Goal: Information Seeking & Learning: Learn about a topic

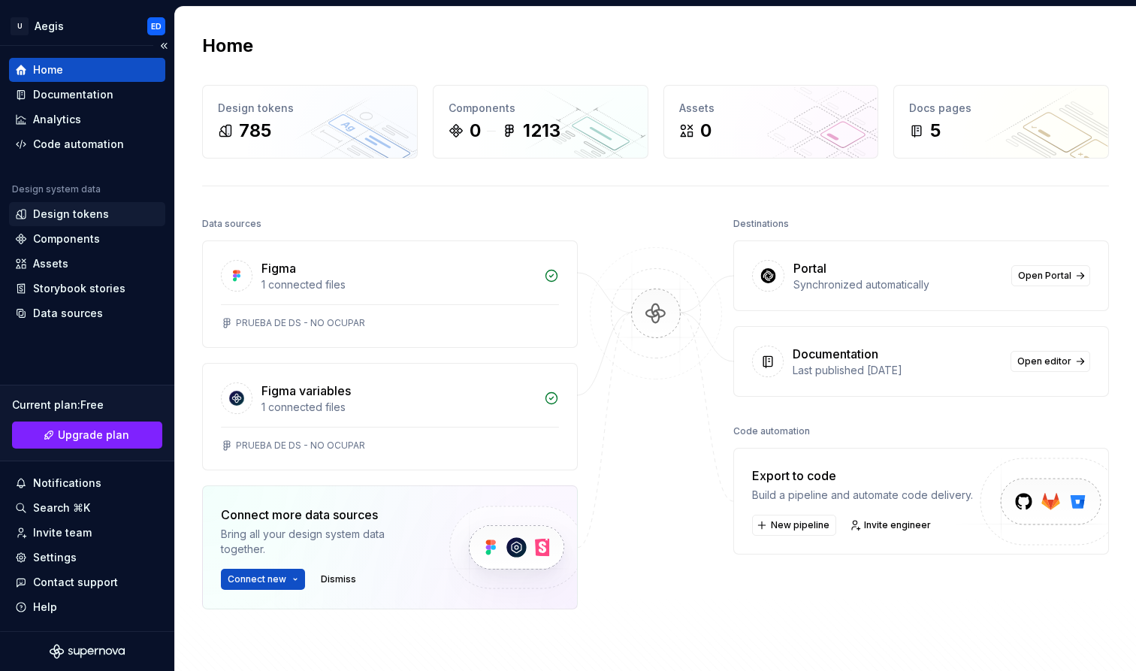
click at [101, 210] on div "Design tokens" at bounding box center [71, 214] width 76 height 15
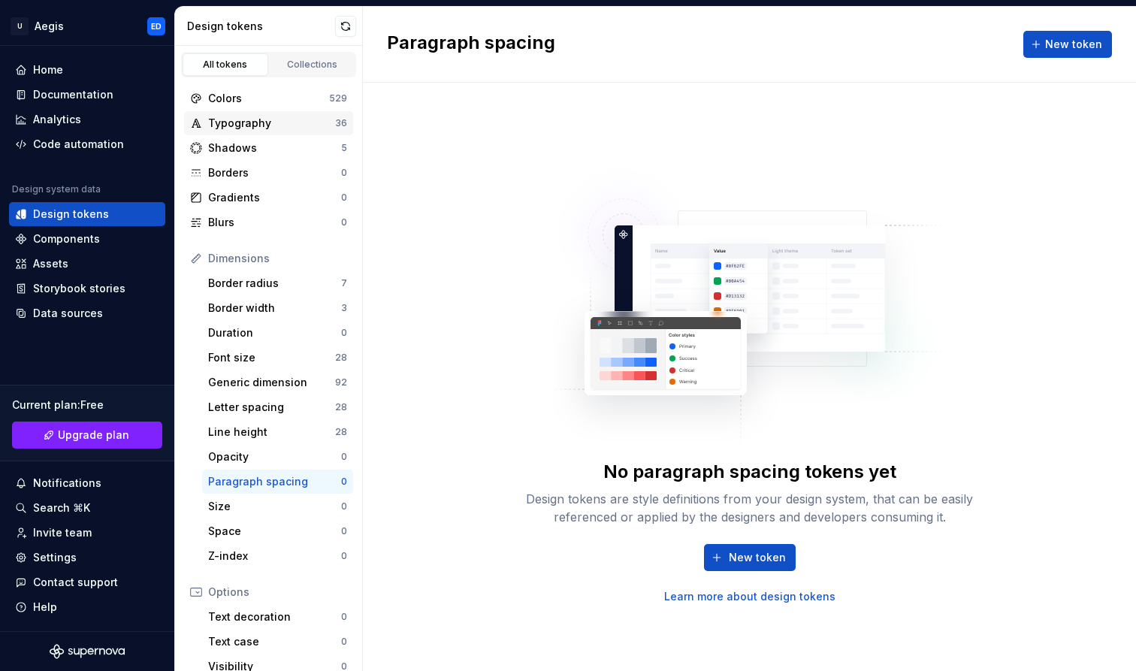
click at [304, 115] on div "Typography 36" at bounding box center [268, 123] width 169 height 24
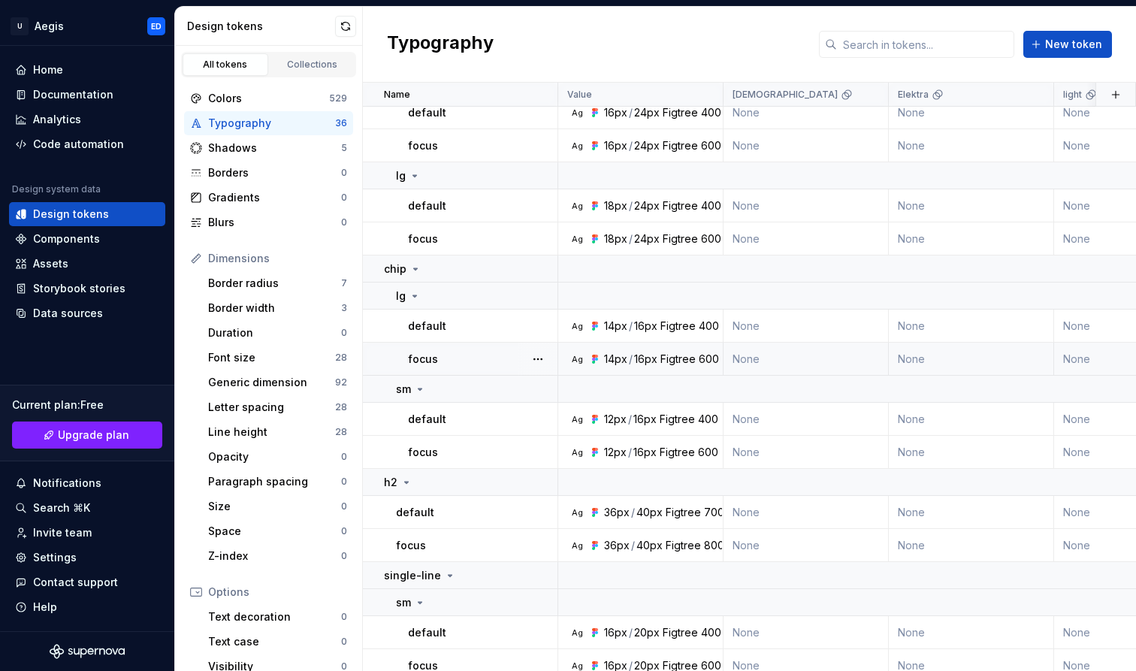
scroll to position [943, 0]
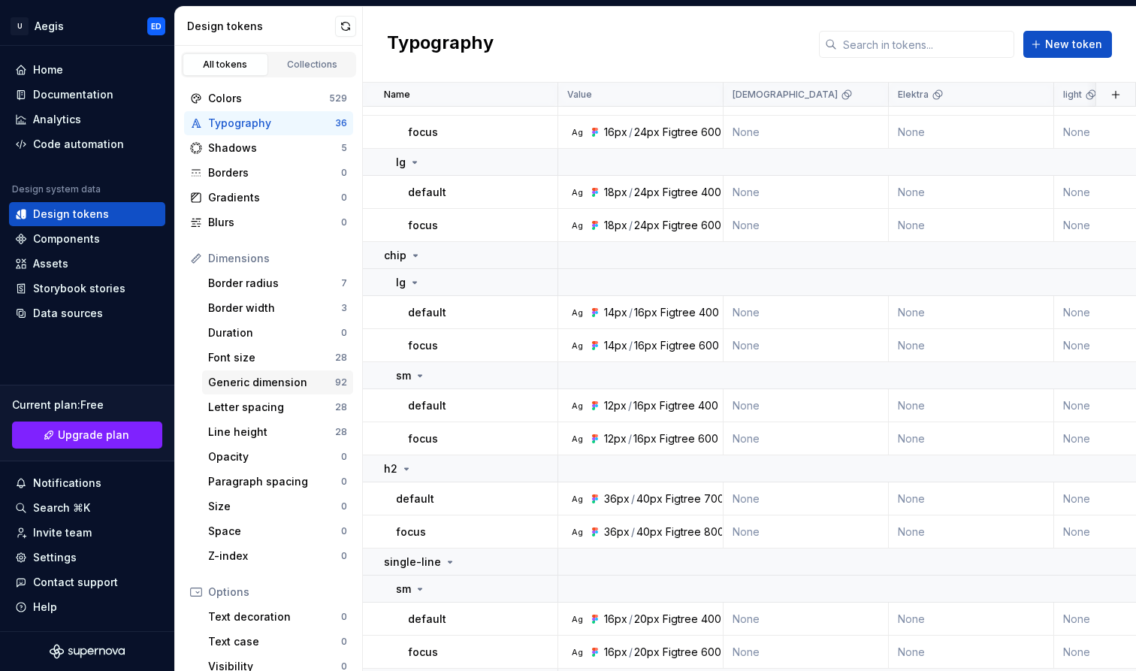
click at [255, 387] on div "Generic dimension" at bounding box center [271, 382] width 127 height 15
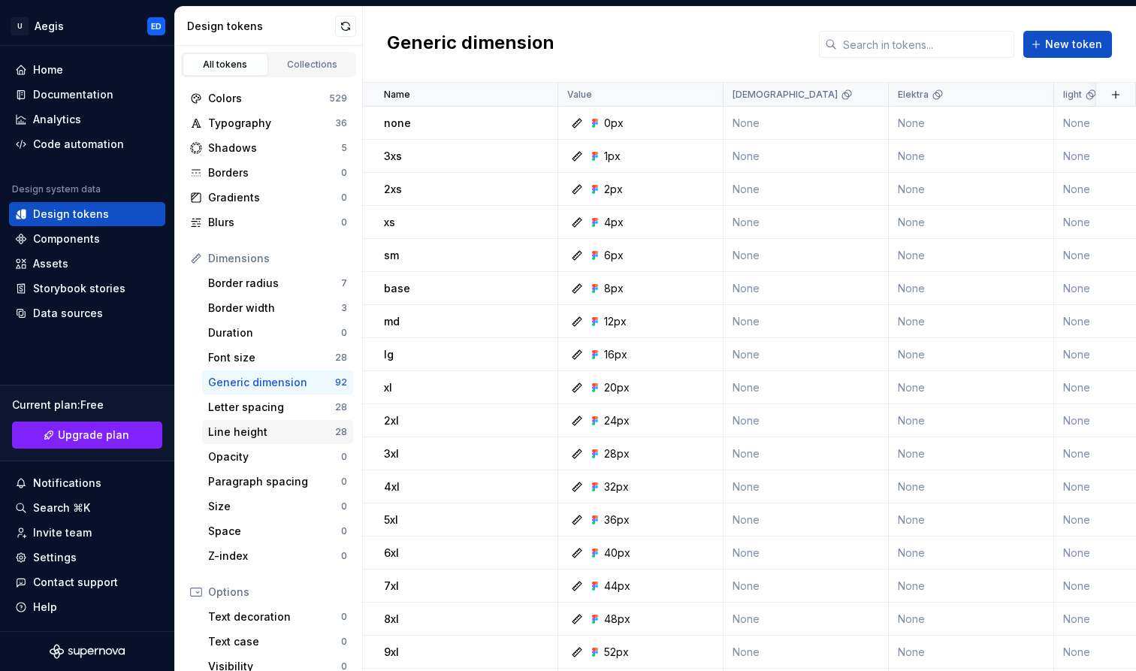
click at [268, 425] on div "Line height" at bounding box center [271, 431] width 127 height 15
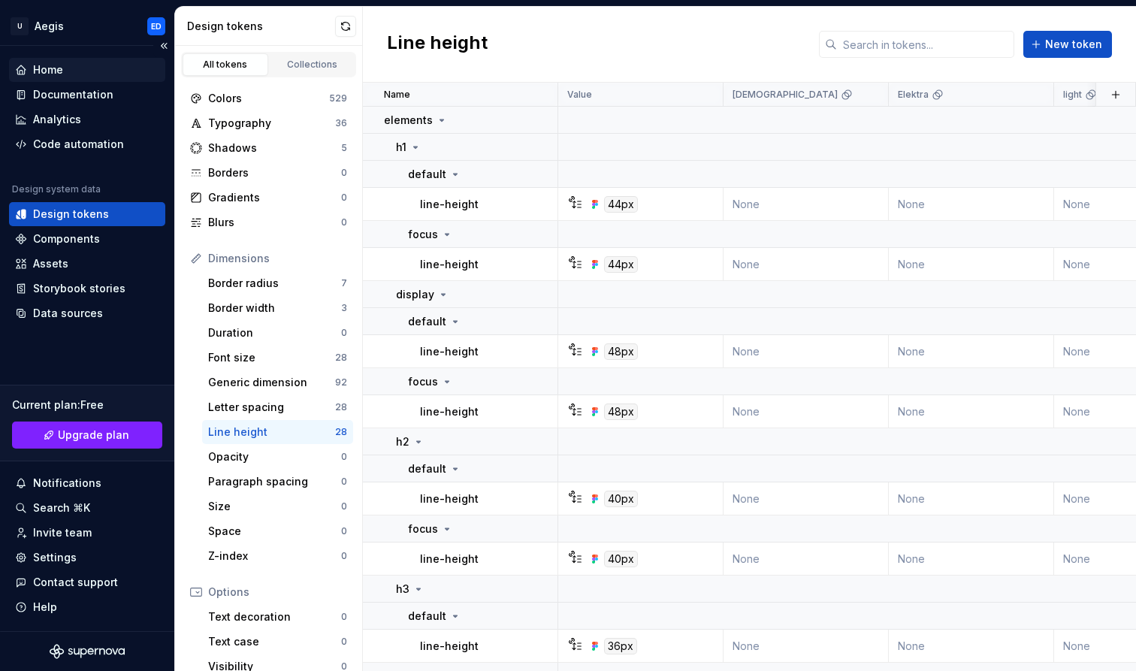
click at [104, 74] on div "Home" at bounding box center [87, 69] width 144 height 15
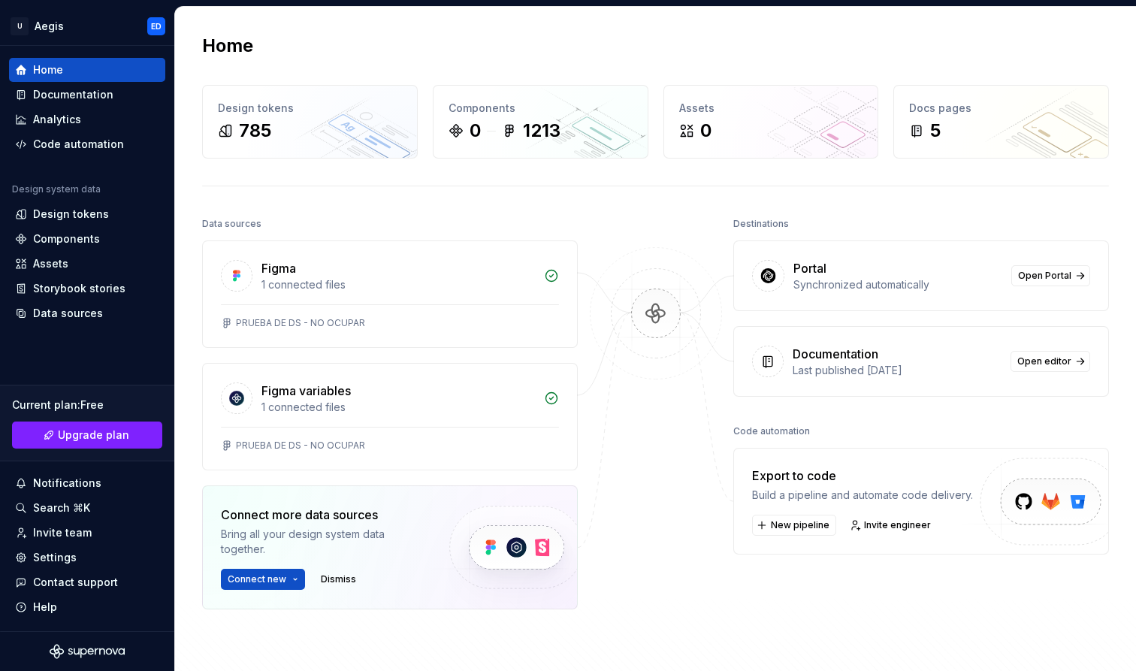
click at [779, 357] on div at bounding box center [768, 361] width 32 height 32
click at [807, 353] on div "Documentation" at bounding box center [835, 354] width 86 height 18
click at [822, 353] on div "Documentation" at bounding box center [835, 354] width 86 height 18
click at [1042, 360] on span "Open editor" at bounding box center [1044, 361] width 54 height 12
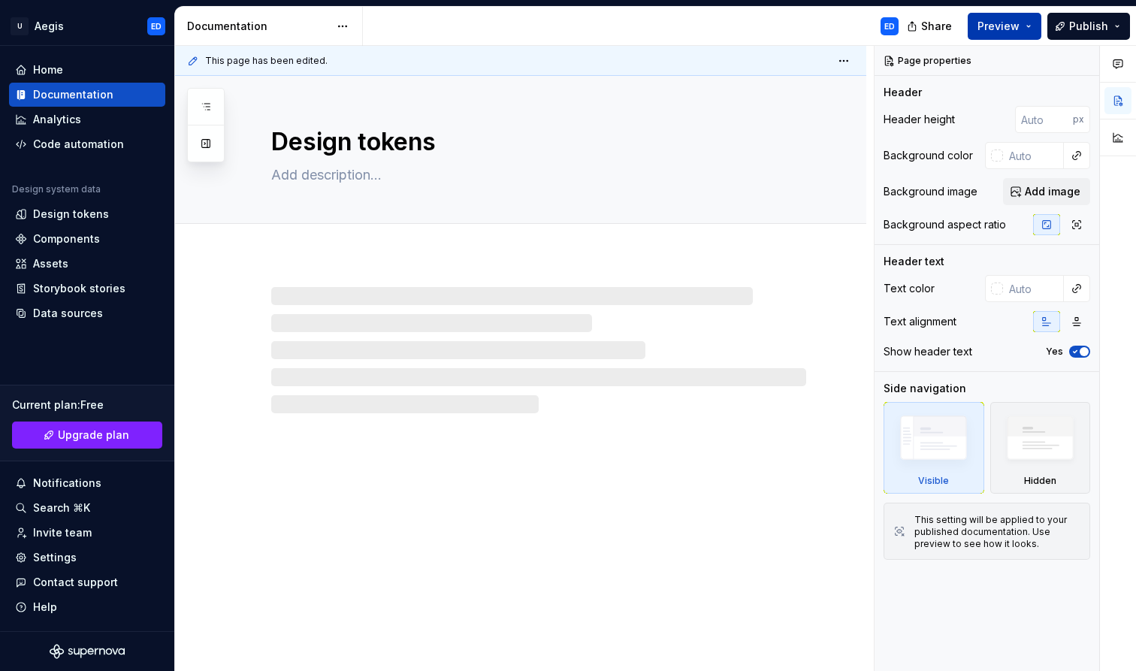
click at [1027, 29] on button "Preview" at bounding box center [1004, 26] width 74 height 27
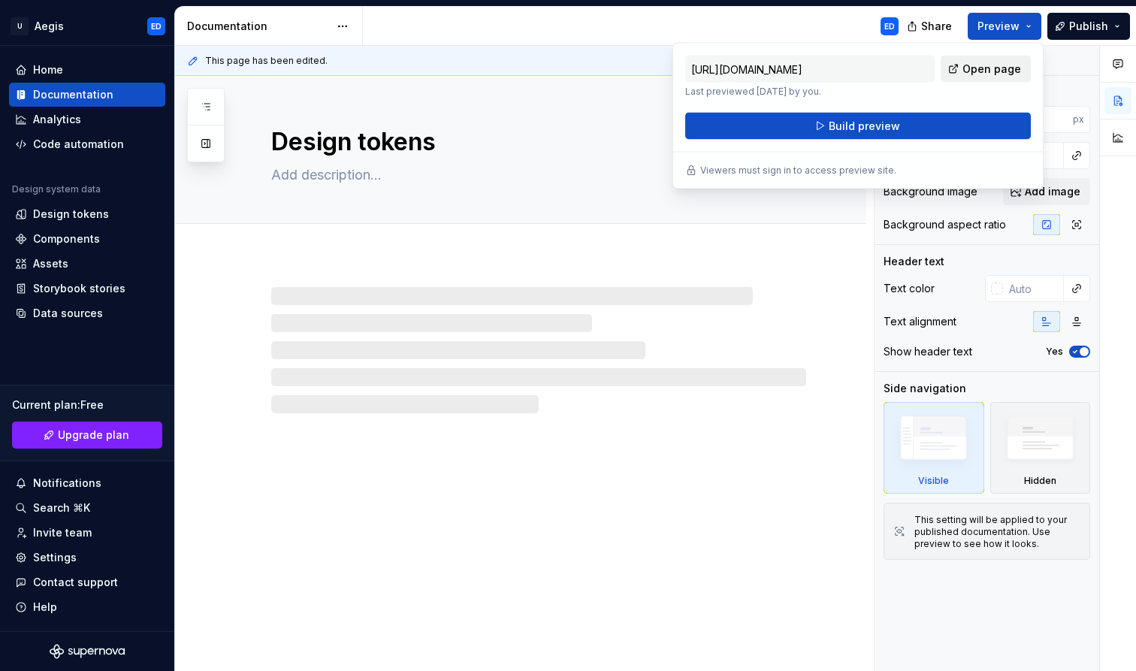
click at [977, 70] on span "Open page" at bounding box center [991, 69] width 59 height 15
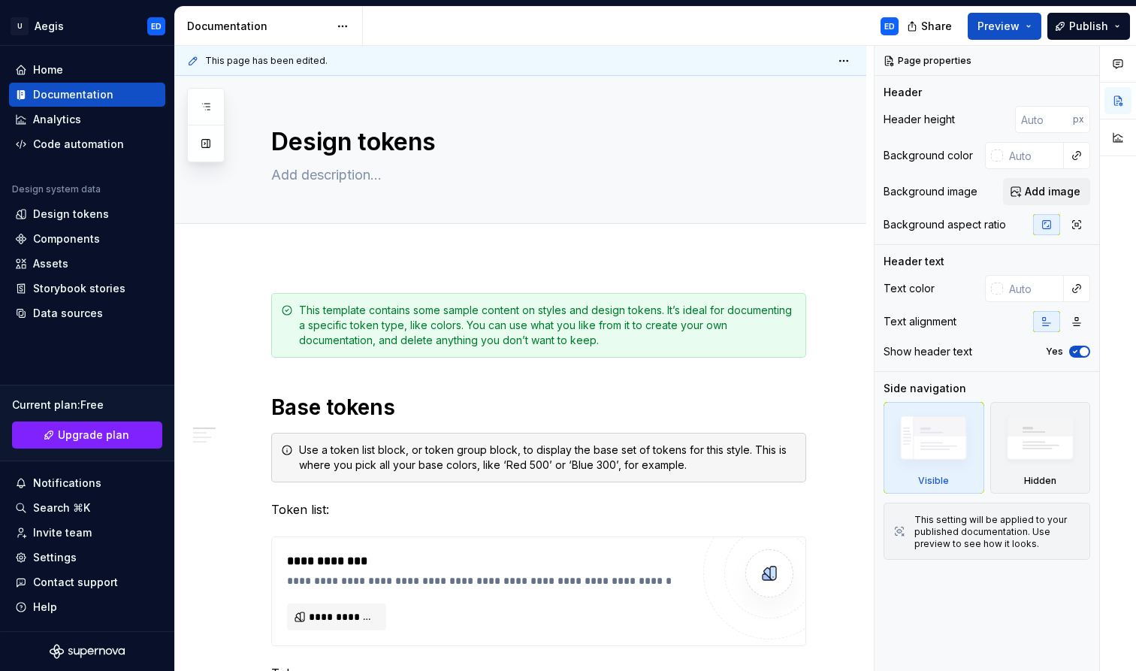
click at [833, 10] on div "ED" at bounding box center [636, 26] width 547 height 39
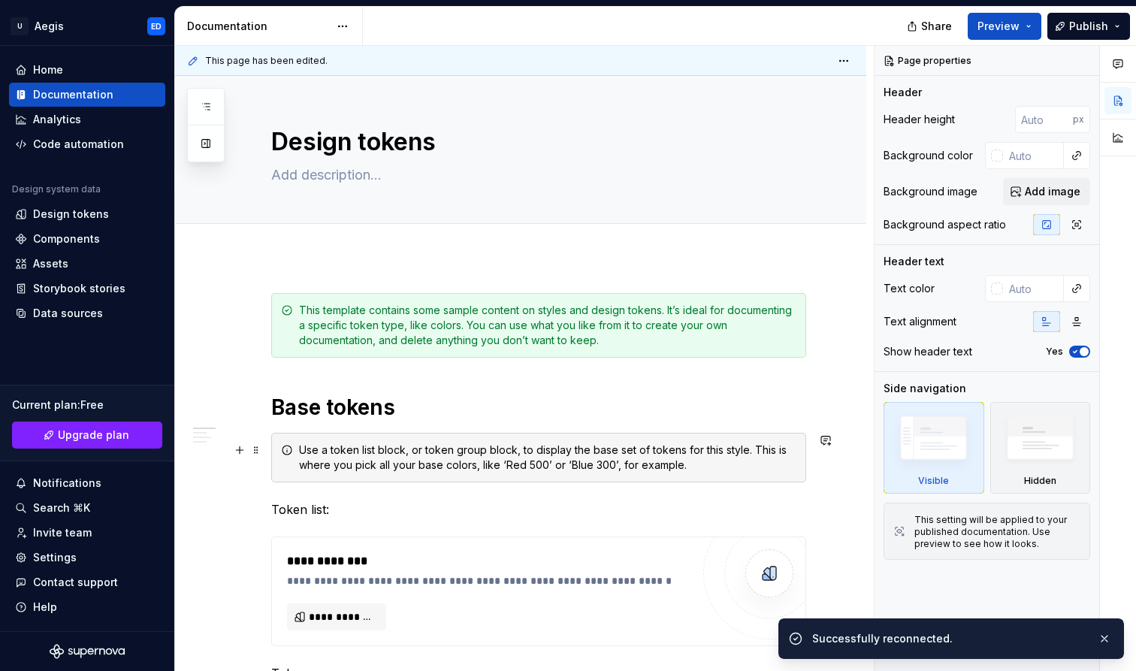
type textarea "*"
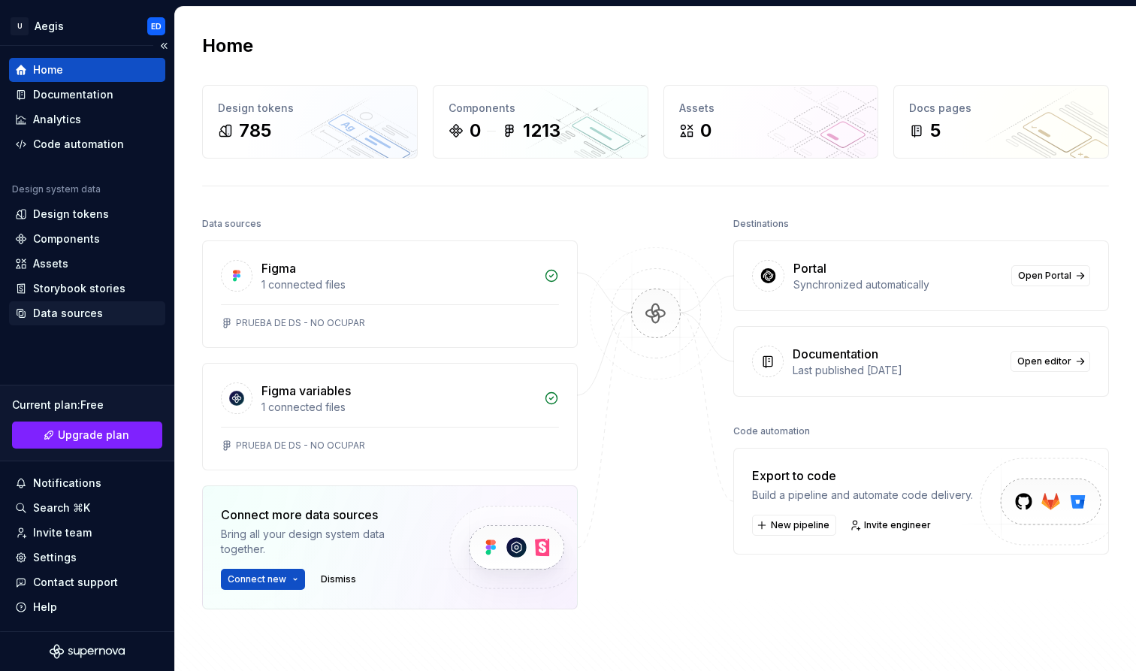
click at [78, 304] on div "Data sources" at bounding box center [87, 313] width 156 height 24
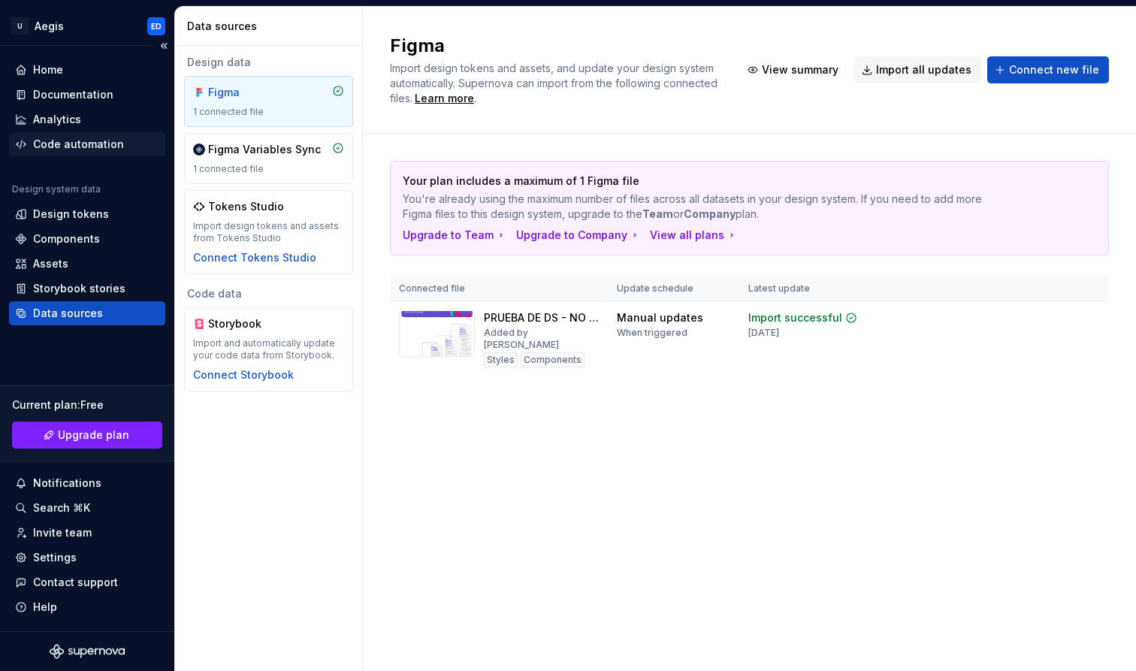
click at [85, 144] on div "Code automation" at bounding box center [78, 144] width 91 height 15
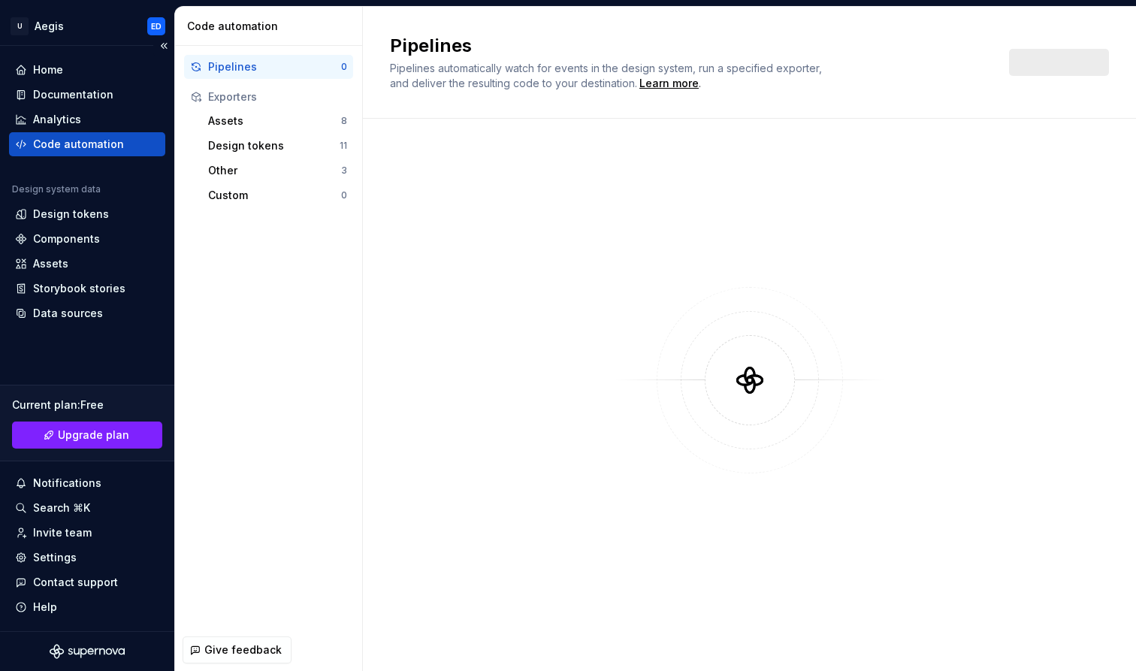
click at [85, 144] on div "Code automation" at bounding box center [78, 144] width 91 height 15
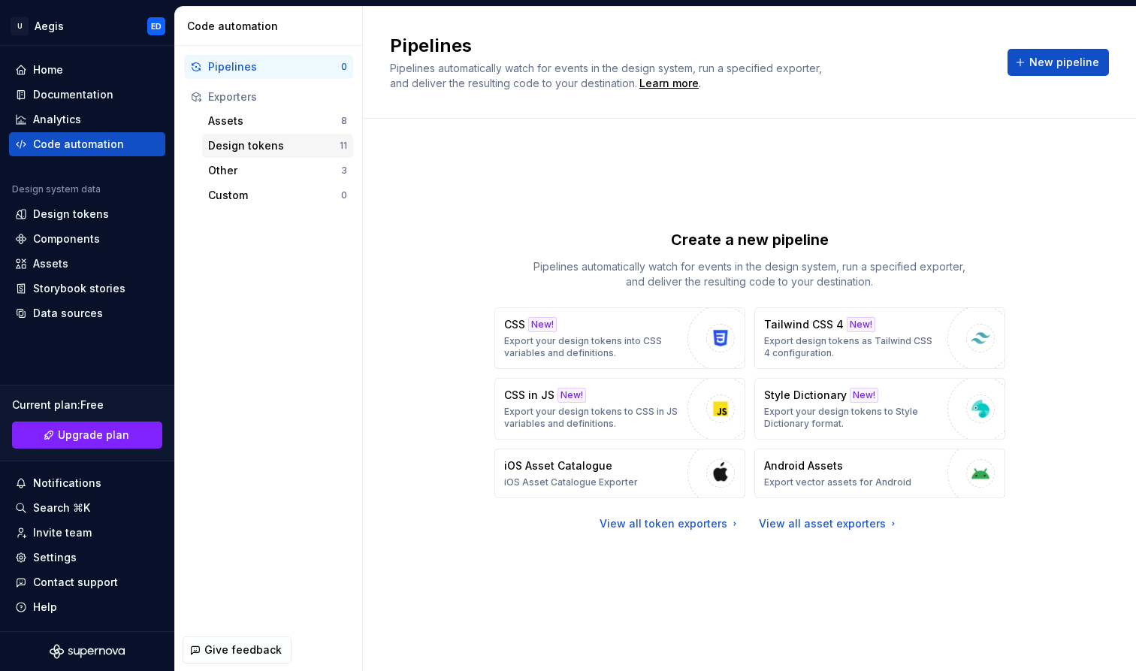
click at [232, 148] on div "Design tokens" at bounding box center [273, 145] width 131 height 15
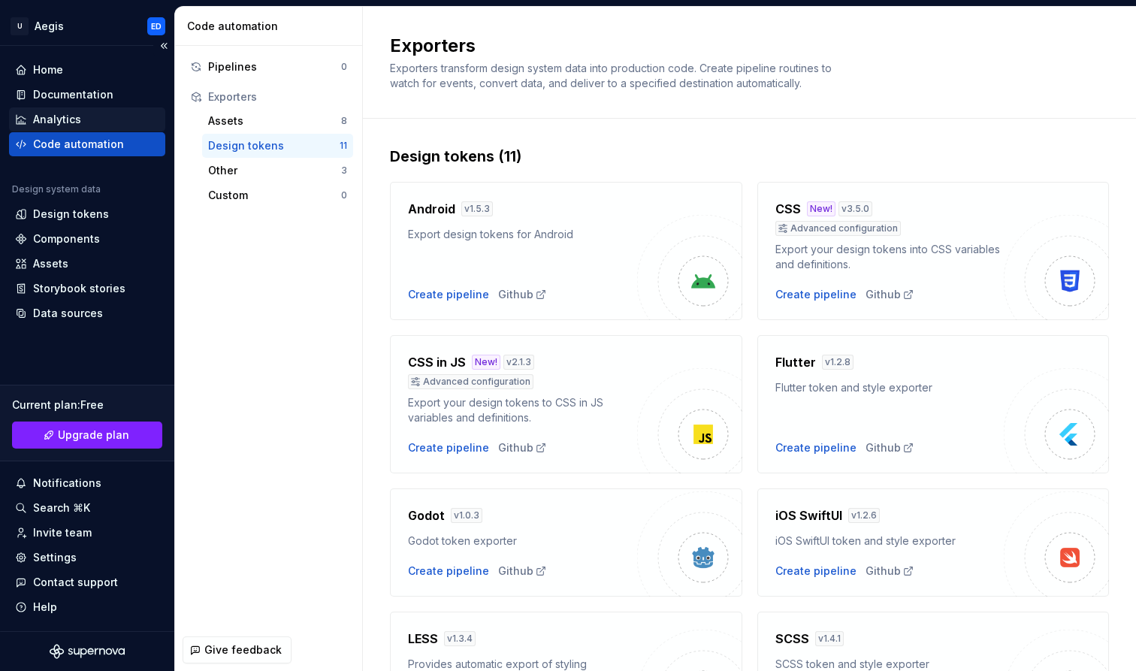
click at [105, 117] on div "Analytics" at bounding box center [87, 119] width 144 height 15
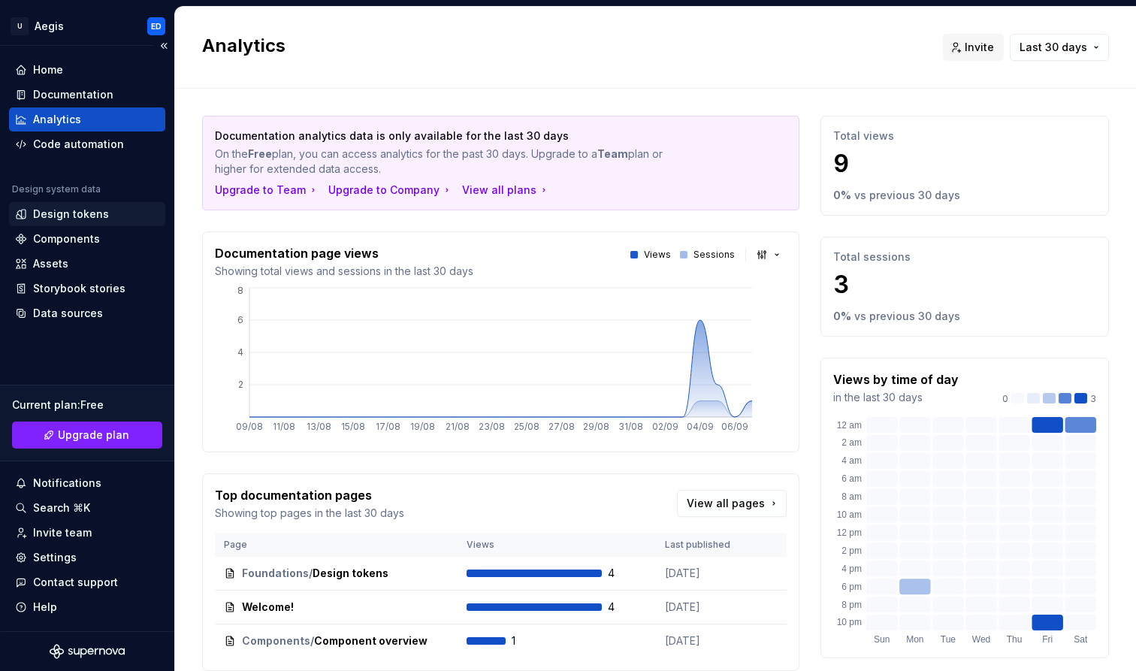
click at [112, 213] on div "Design tokens" at bounding box center [87, 214] width 144 height 15
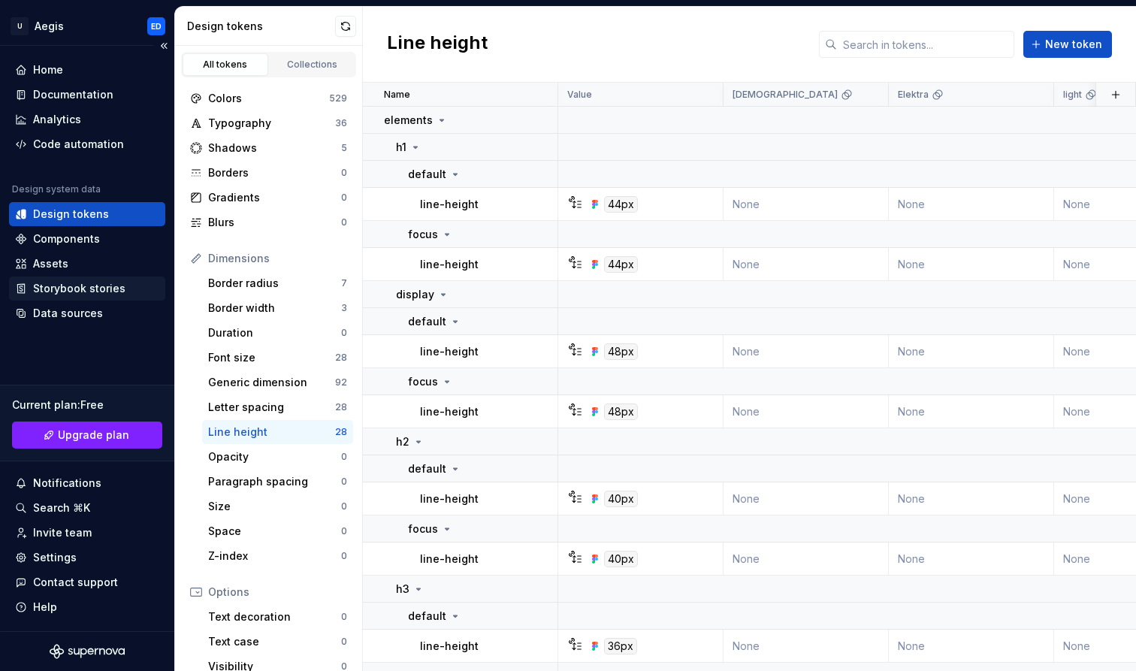
click at [125, 287] on div "Storybook stories" at bounding box center [87, 288] width 144 height 15
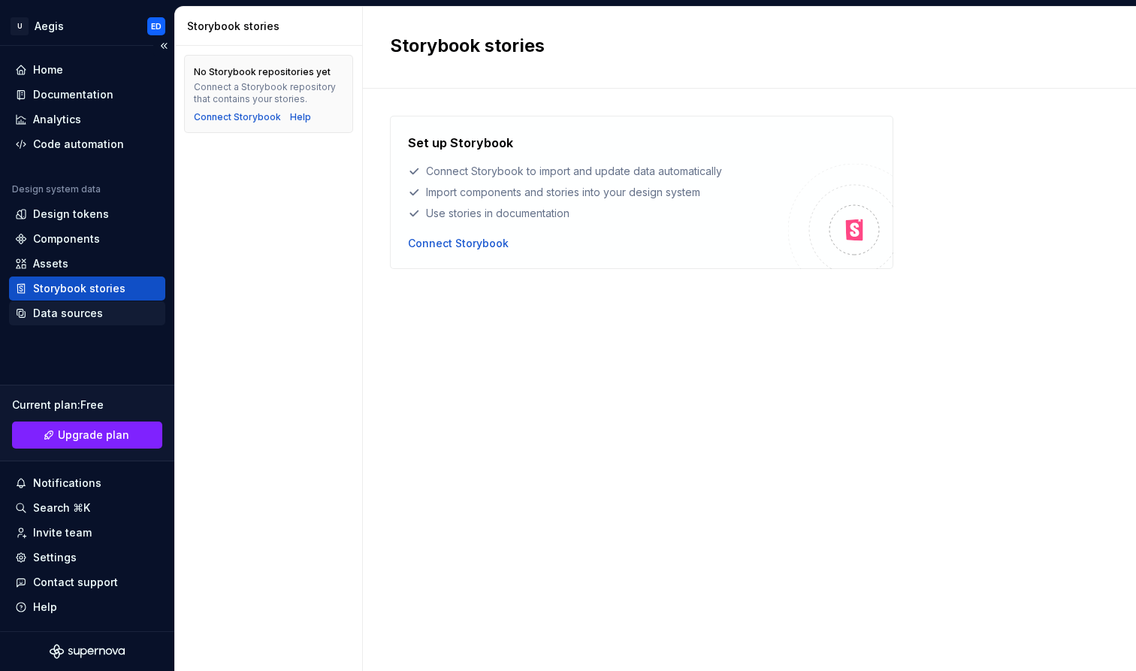
click at [137, 306] on div "Data sources" at bounding box center [87, 313] width 144 height 15
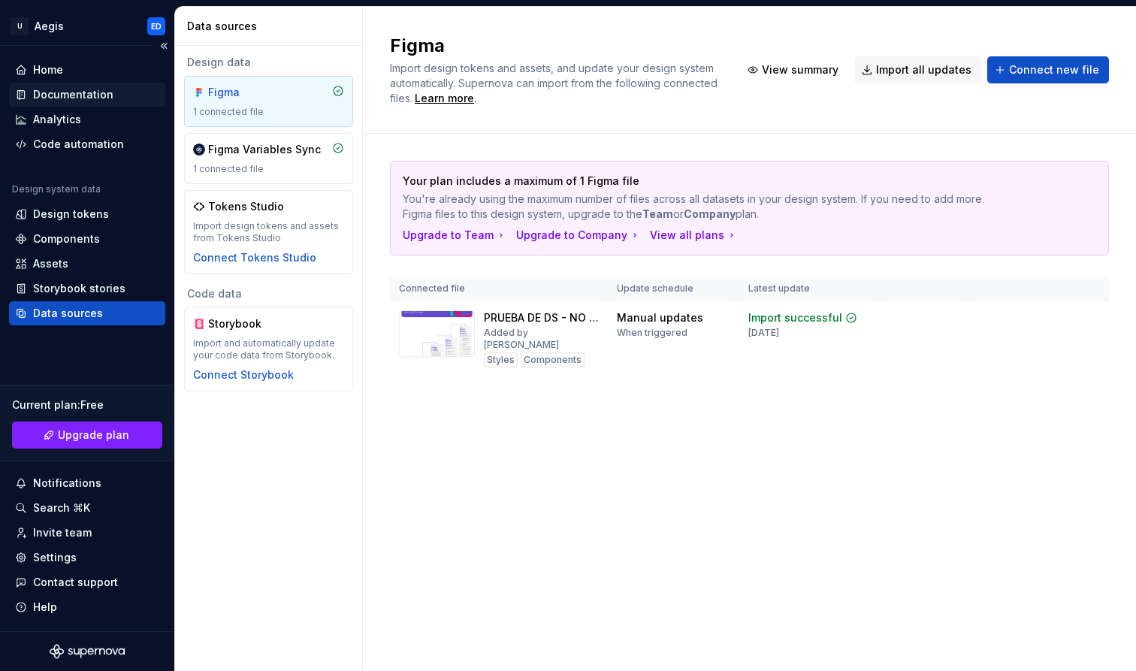
click at [103, 93] on div "Documentation" at bounding box center [73, 94] width 80 height 15
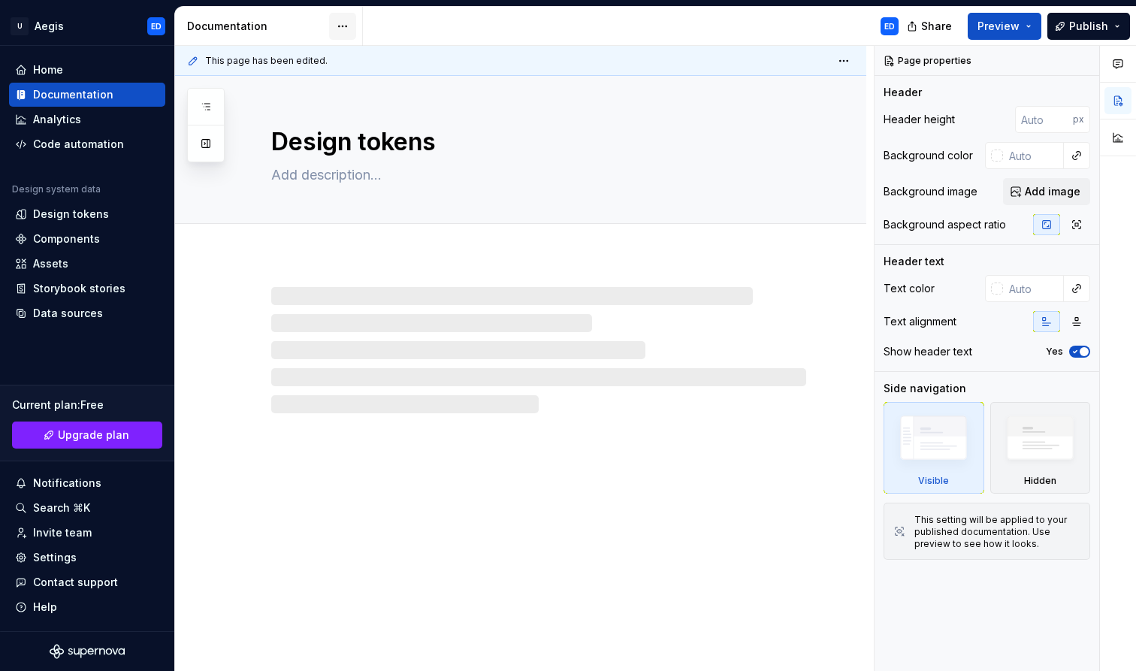
click at [345, 22] on html "U Aegis ED Home Documentation Analytics Code automation Design system data Desi…" at bounding box center [568, 335] width 1136 height 671
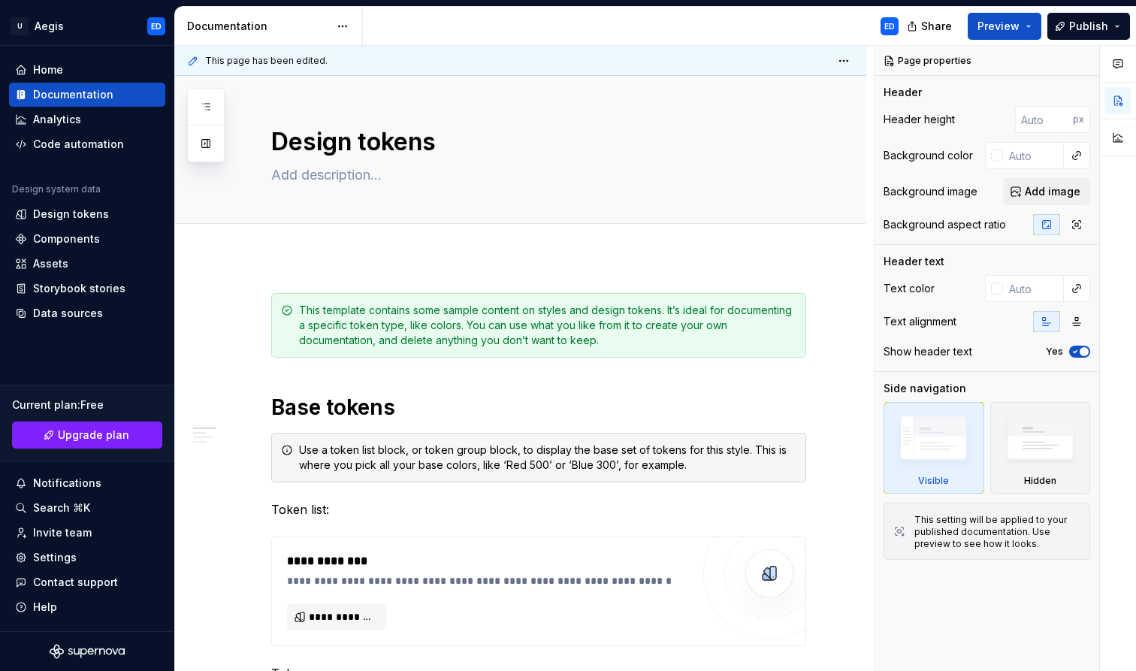
click at [478, 345] on html "U Aegis ED Home Documentation Analytics Code automation Design system data Desi…" at bounding box center [568, 335] width 1136 height 671
click at [211, 29] on div "Documentation" at bounding box center [258, 26] width 142 height 15
click at [1074, 354] on icon "button" at bounding box center [1075, 351] width 12 height 9
click at [1074, 354] on span "button" at bounding box center [1074, 351] width 9 height 9
type textarea "*"
